Goal: Obtain resource: Download file/media

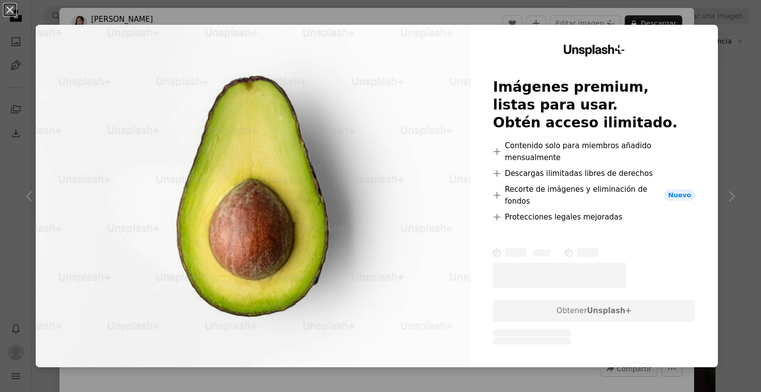
scroll to position [50, 0]
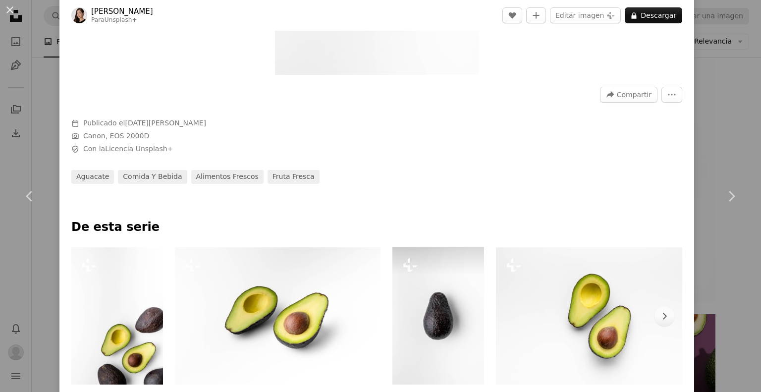
scroll to position [446, 0]
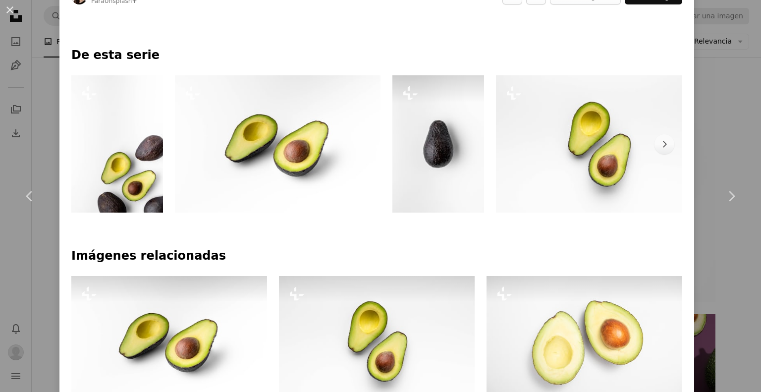
click at [432, 169] on img at bounding box center [439, 143] width 92 height 137
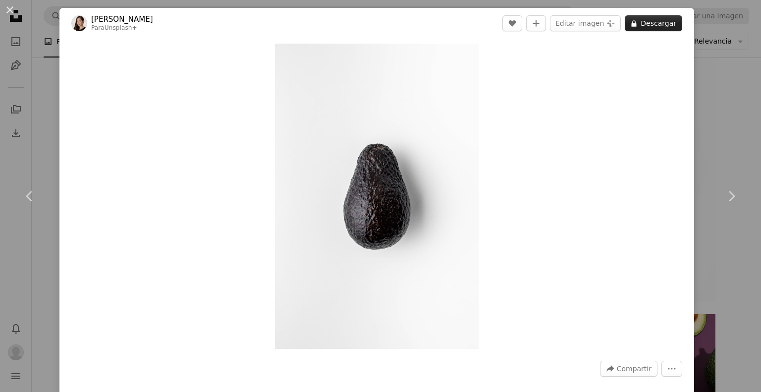
click at [653, 17] on button "A lock Descargar" at bounding box center [653, 23] width 57 height 16
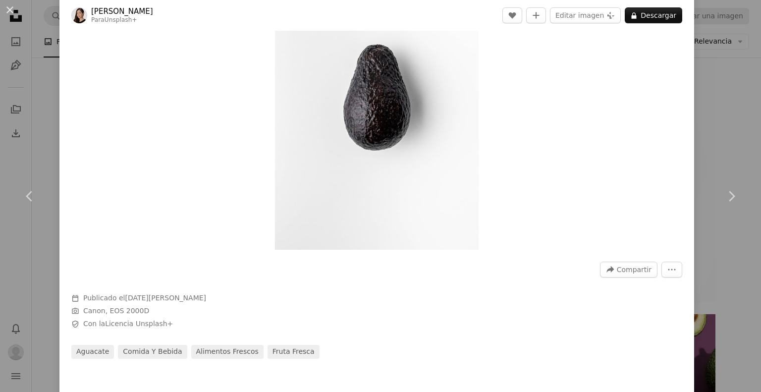
scroll to position [396, 0]
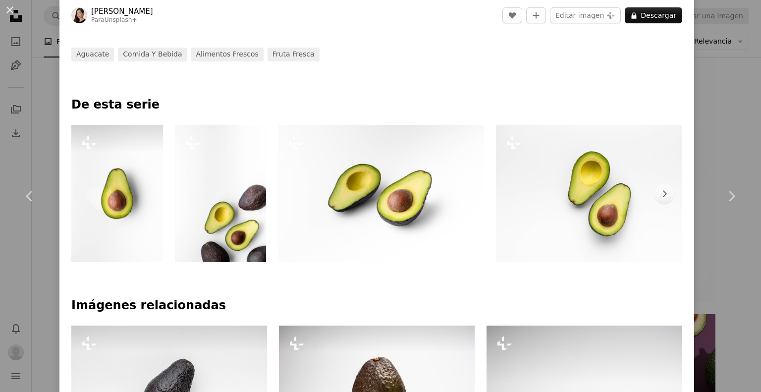
click at [106, 231] on img at bounding box center [117, 193] width 92 height 137
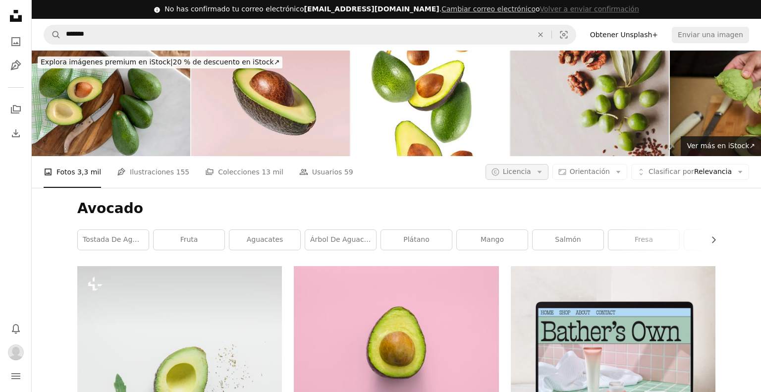
click at [532, 174] on button "A copyright icon © Licencia Arrow down" at bounding box center [517, 172] width 63 height 16
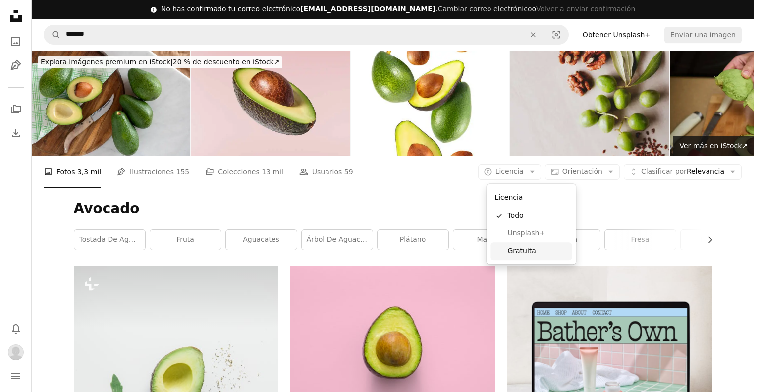
click at [519, 255] on span "Gratuita" at bounding box center [537, 251] width 60 height 10
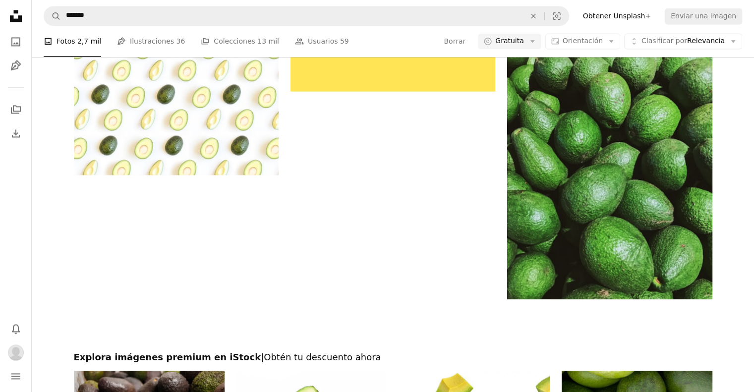
scroll to position [1635, 0]
